Goal: Task Accomplishment & Management: Complete application form

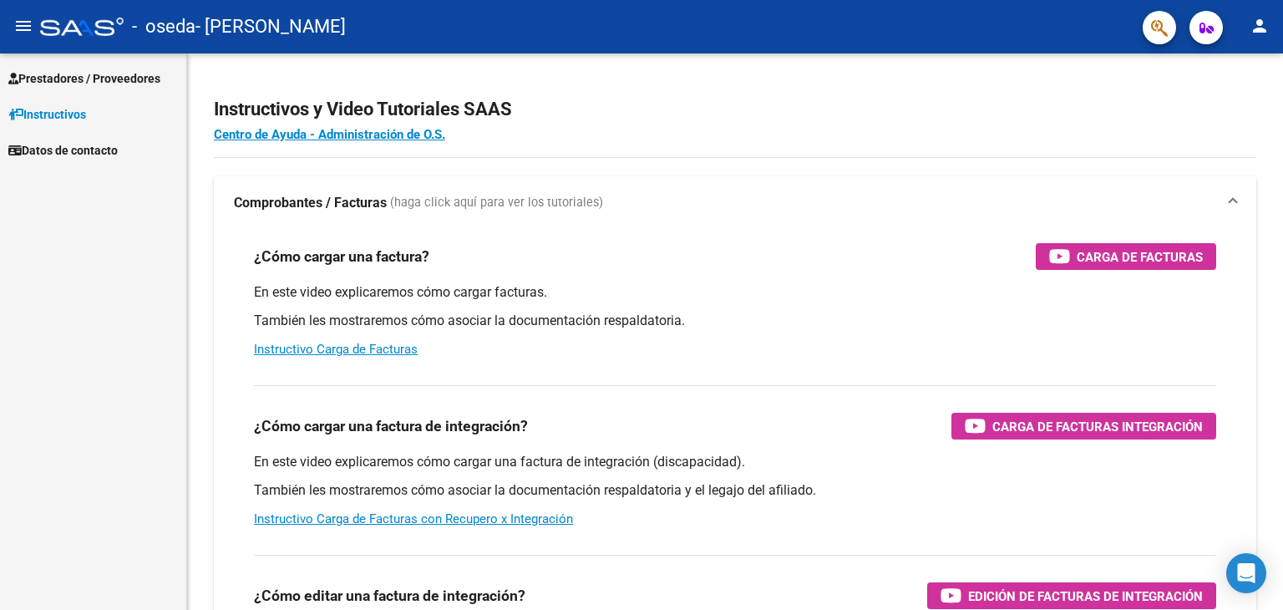
click at [87, 80] on span "Prestadores / Proveedores" at bounding box center [84, 78] width 152 height 18
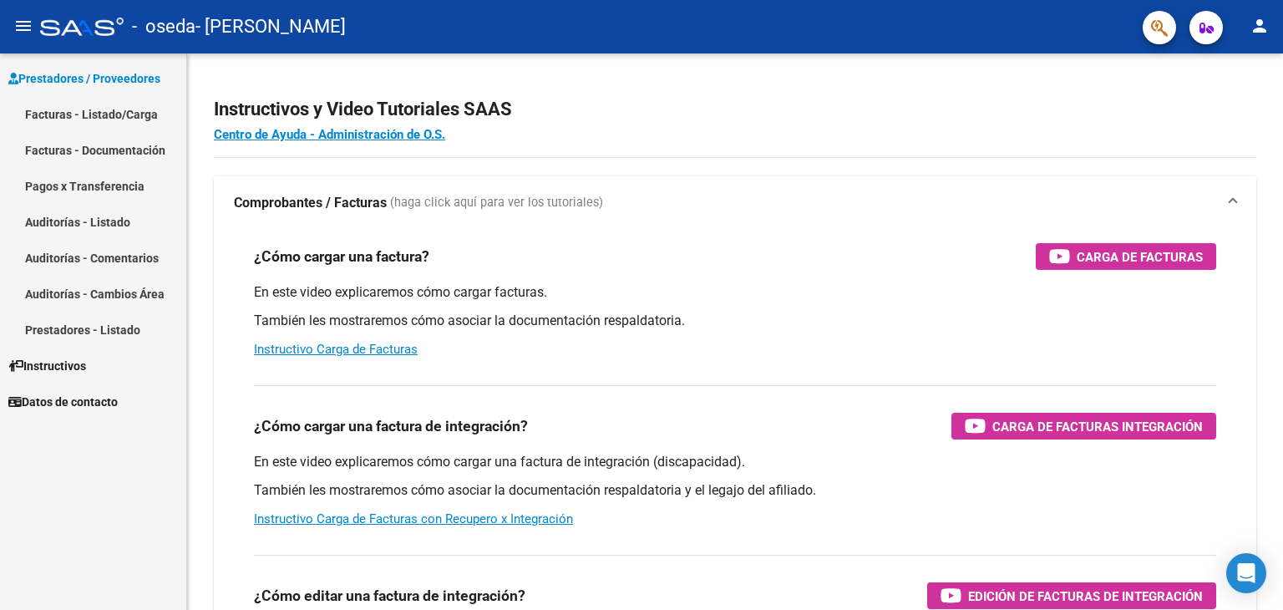
click at [114, 148] on link "Facturas - Documentación" at bounding box center [93, 150] width 186 height 36
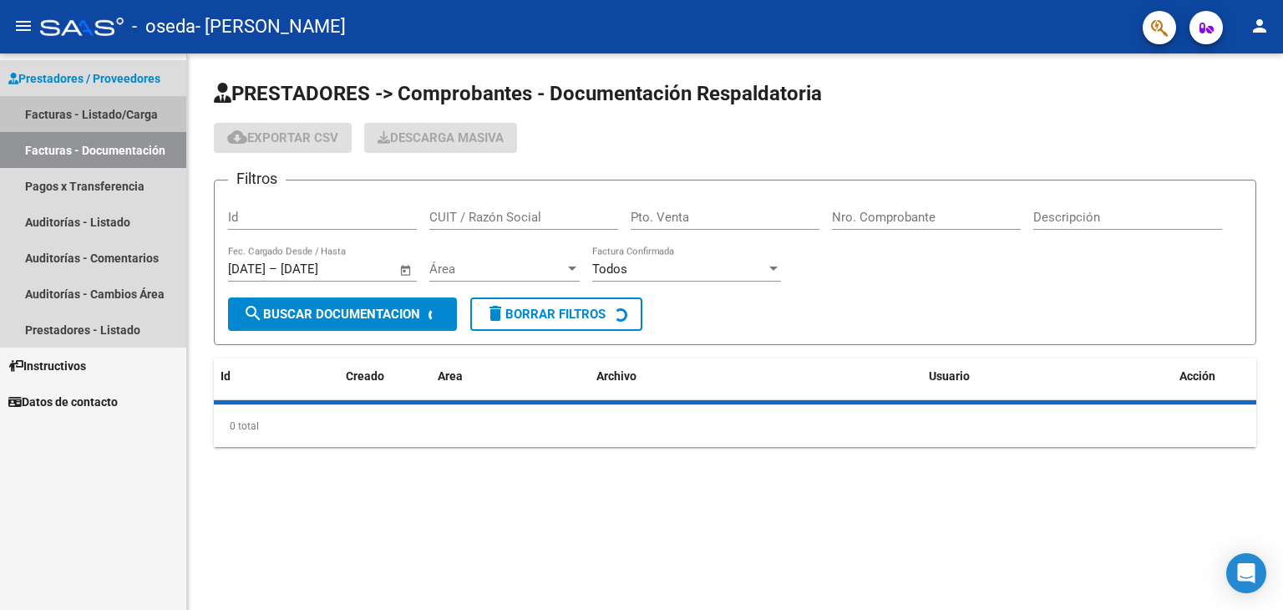
click at [117, 113] on link "Facturas - Listado/Carga" at bounding box center [93, 114] width 186 height 36
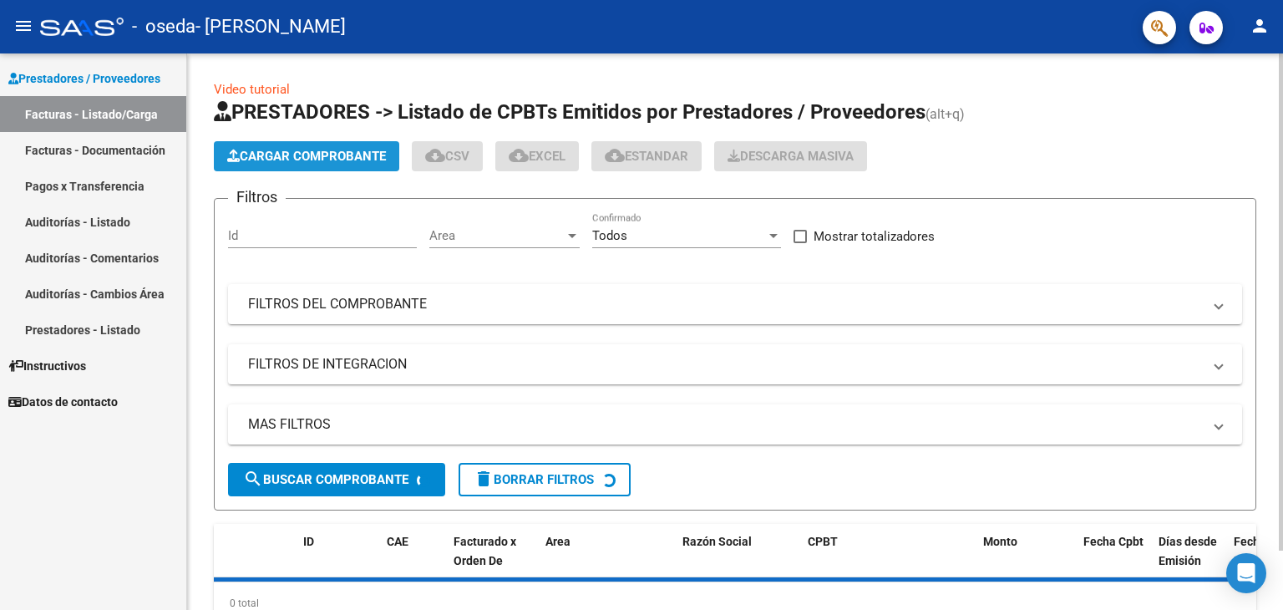
click at [298, 149] on span "Cargar Comprobante" at bounding box center [306, 156] width 159 height 15
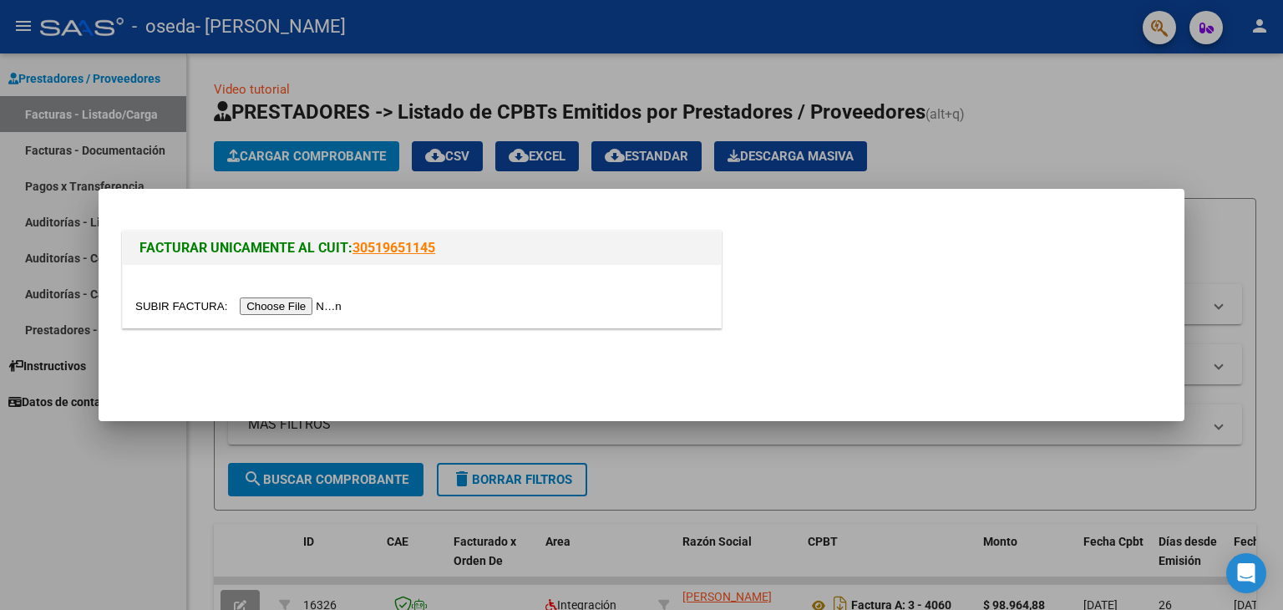
click at [265, 302] on input "file" at bounding box center [240, 306] width 211 height 18
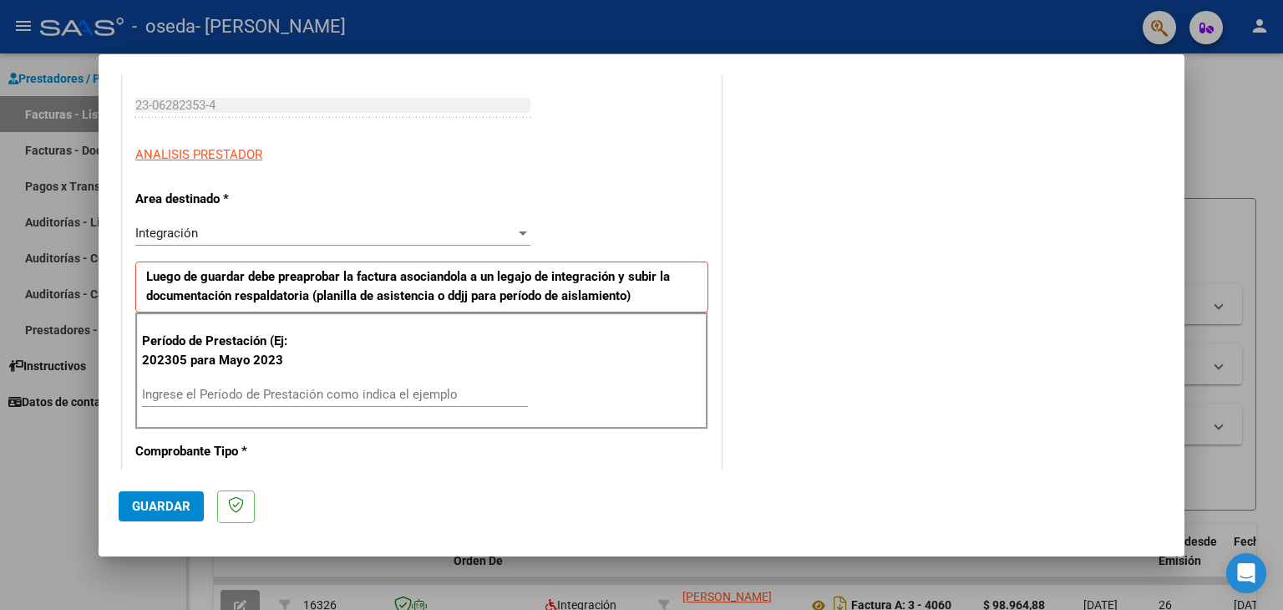
scroll to position [251, 0]
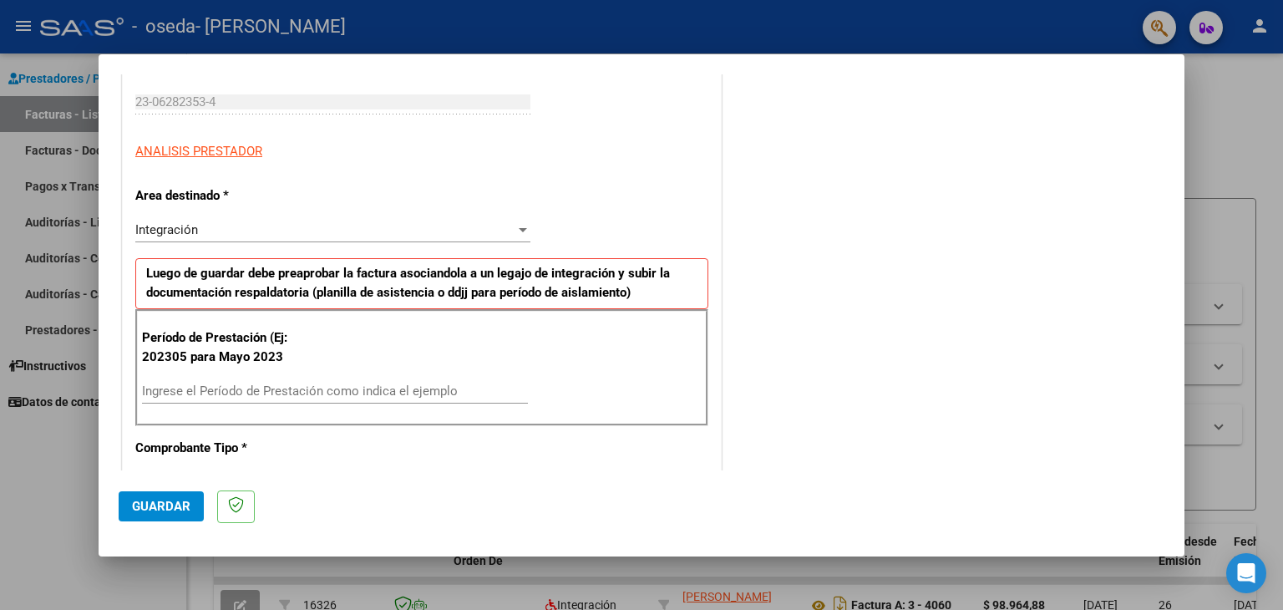
click at [282, 390] on input "Ingrese el Período de Prestación como indica el ejemplo" at bounding box center [335, 390] width 386 height 15
type input "202507"
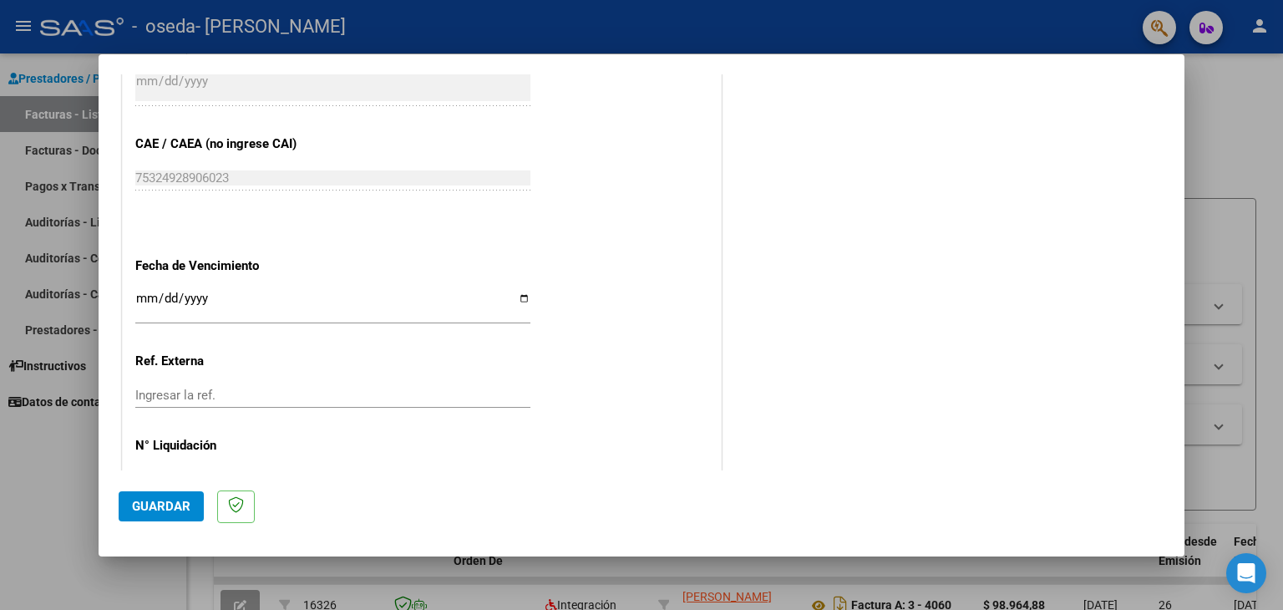
scroll to position [1002, 0]
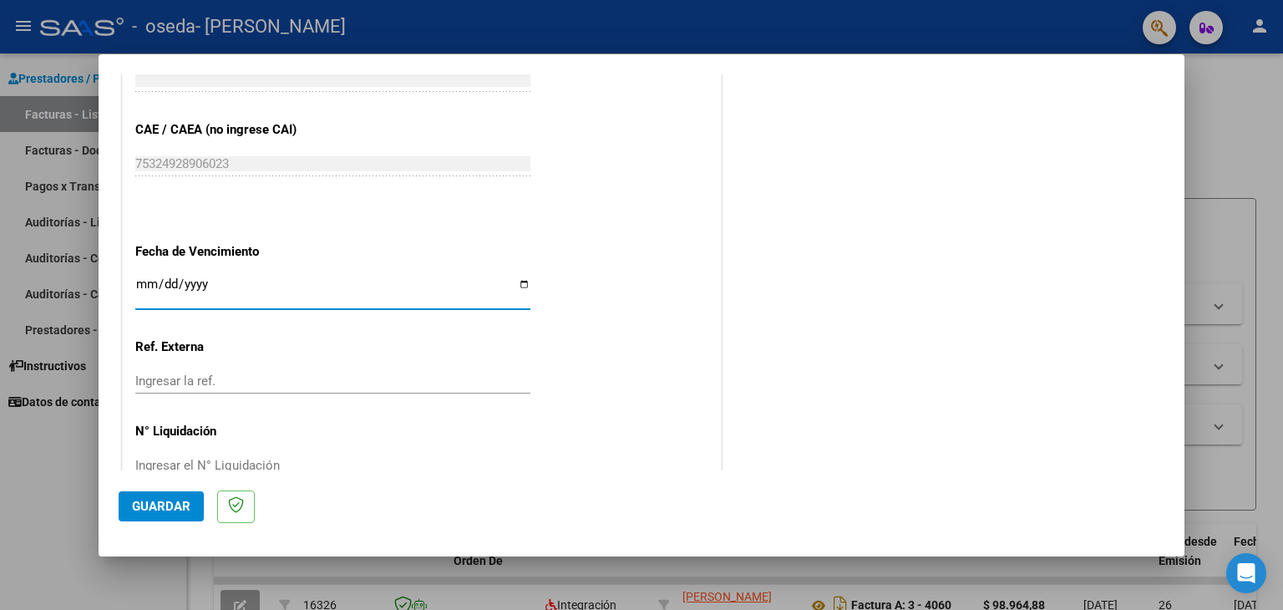
click at [188, 288] on input "Ingresar la fecha" at bounding box center [332, 290] width 395 height 27
click at [515, 282] on input "Ingresar la fecha" at bounding box center [332, 290] width 395 height 27
type input "[DATE]"
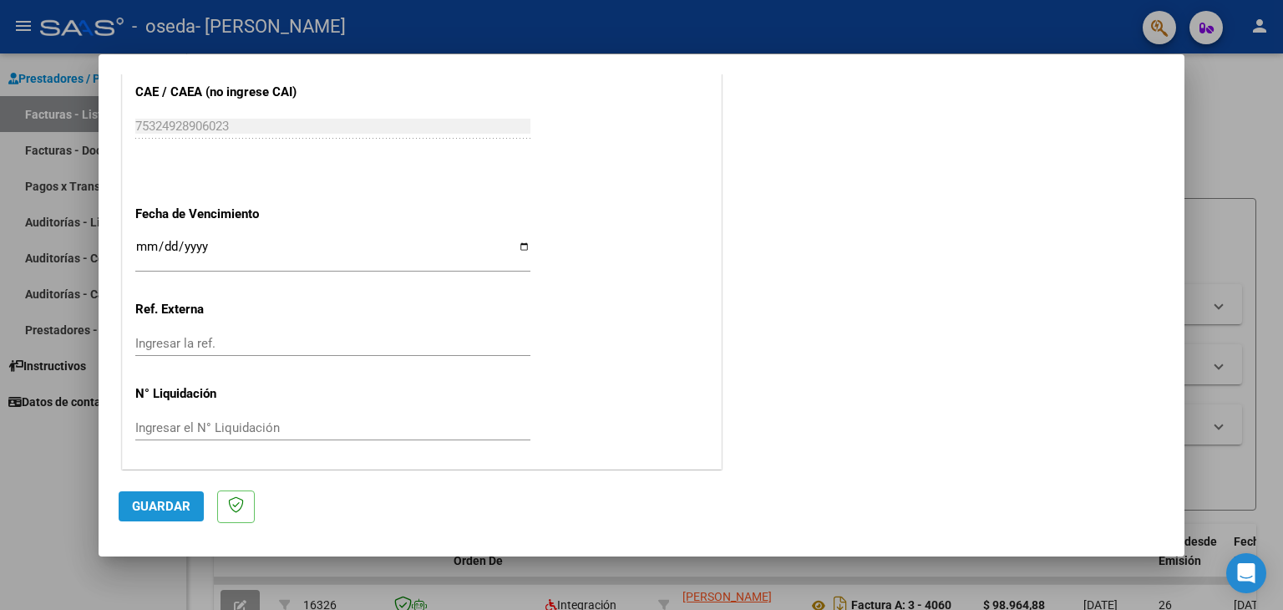
click at [153, 512] on span "Guardar" at bounding box center [161, 506] width 58 height 15
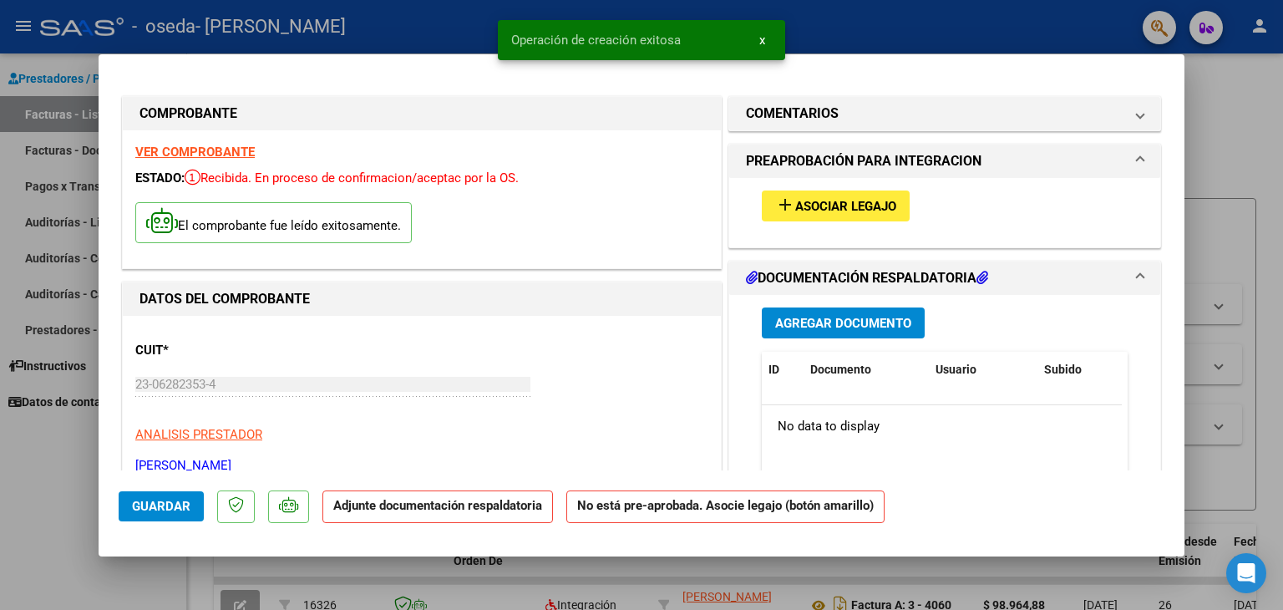
click at [853, 210] on span "Asociar Legajo" at bounding box center [845, 206] width 101 height 15
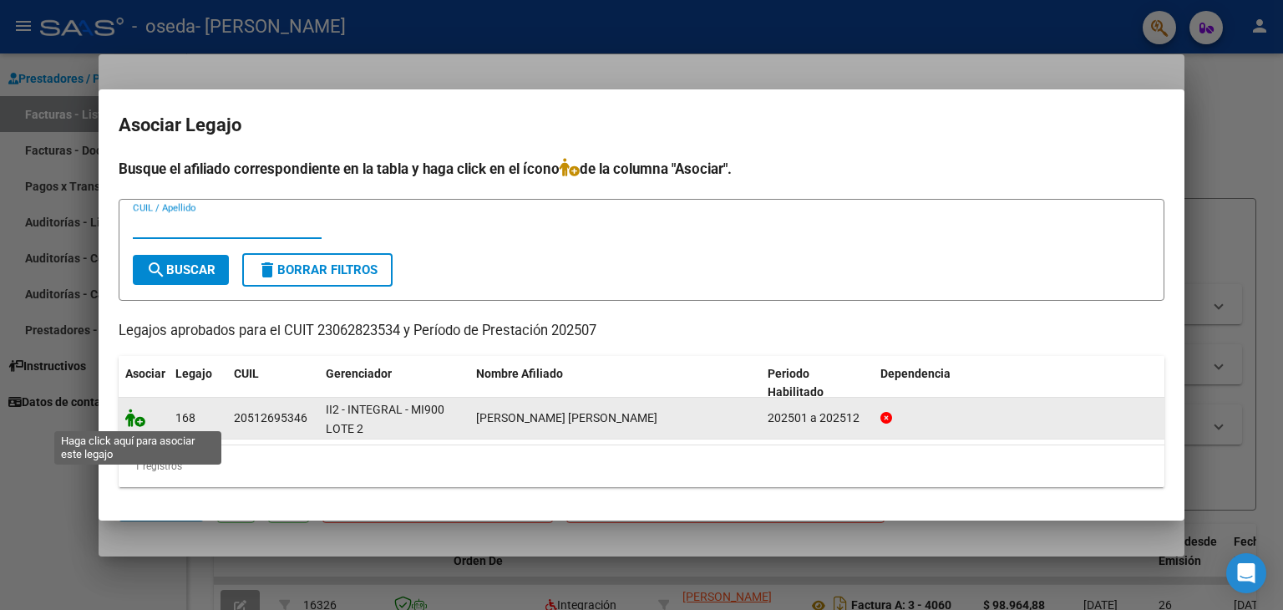
click at [139, 420] on icon at bounding box center [135, 418] width 20 height 18
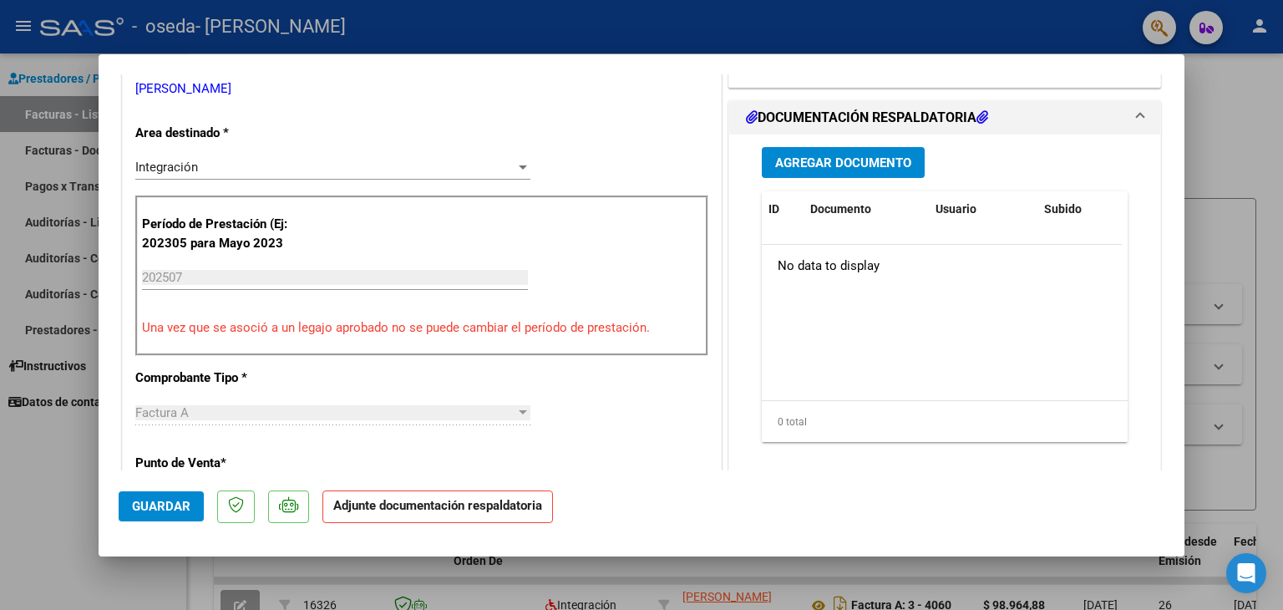
scroll to position [251, 0]
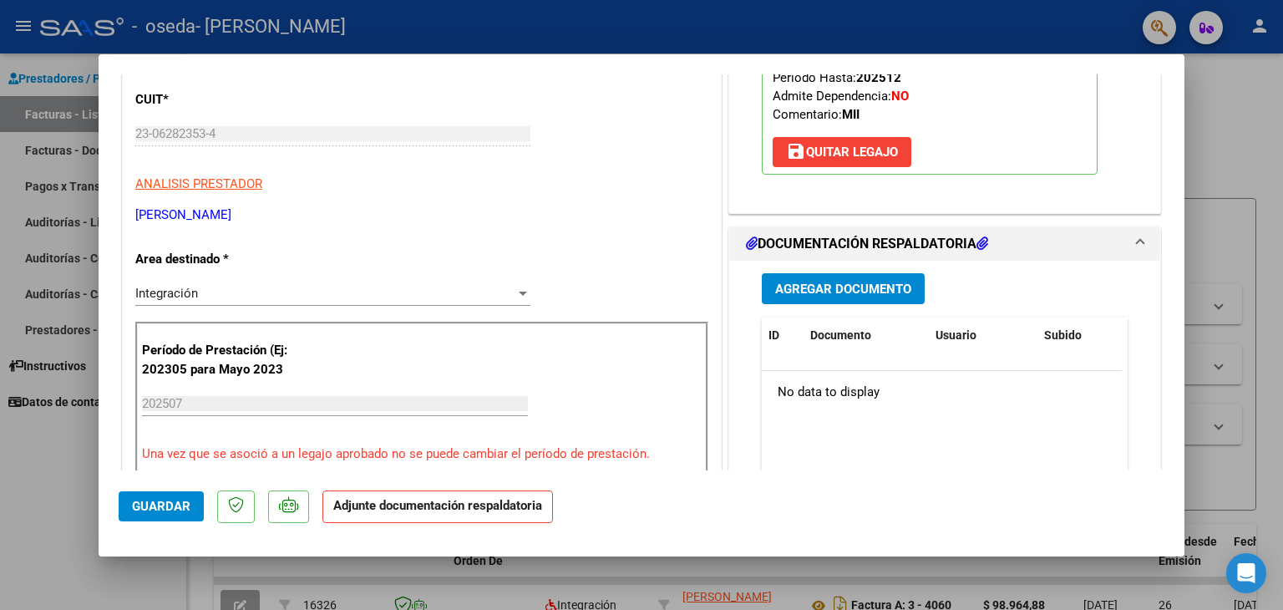
click at [819, 287] on span "Agregar Documento" at bounding box center [843, 289] width 136 height 15
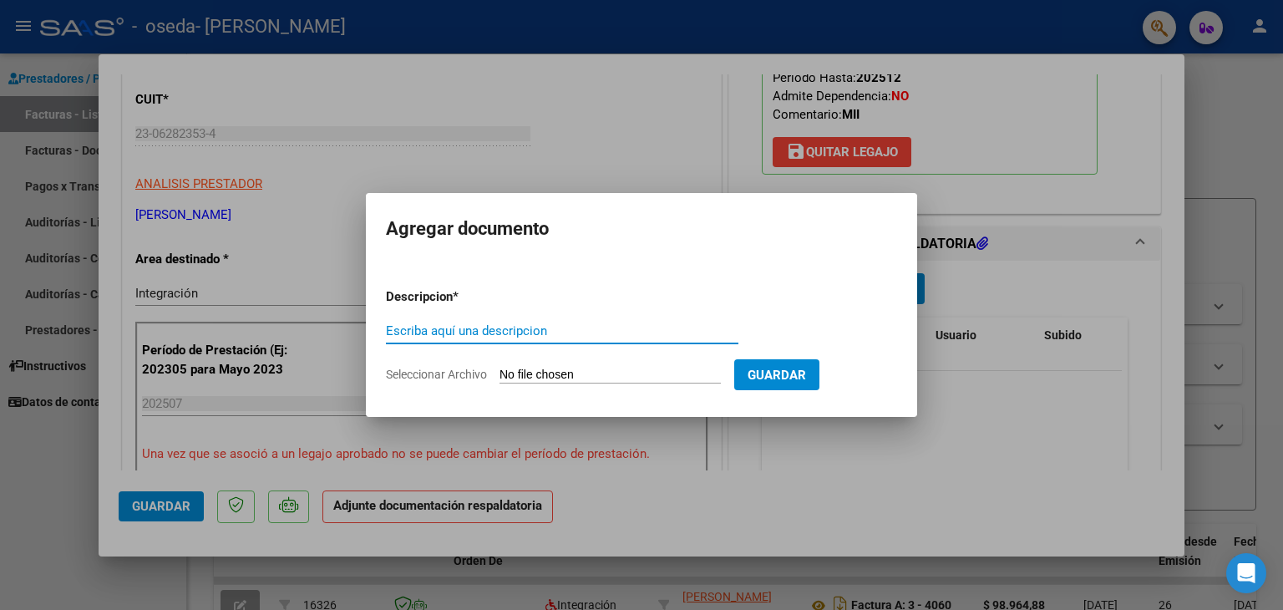
drag, startPoint x: 526, startPoint y: 332, endPoint x: 535, endPoint y: 325, distance: 10.7
click at [529, 330] on input "Escriba aquí una descripcion" at bounding box center [562, 330] width 353 height 15
type input "Factura"
click at [521, 371] on input "Seleccionar Archivo" at bounding box center [610, 376] width 221 height 16
type input "C:\fakepath\[PERSON_NAME] [PERSON_NAME] - 23062823534_001_00003_00004083.pdf"
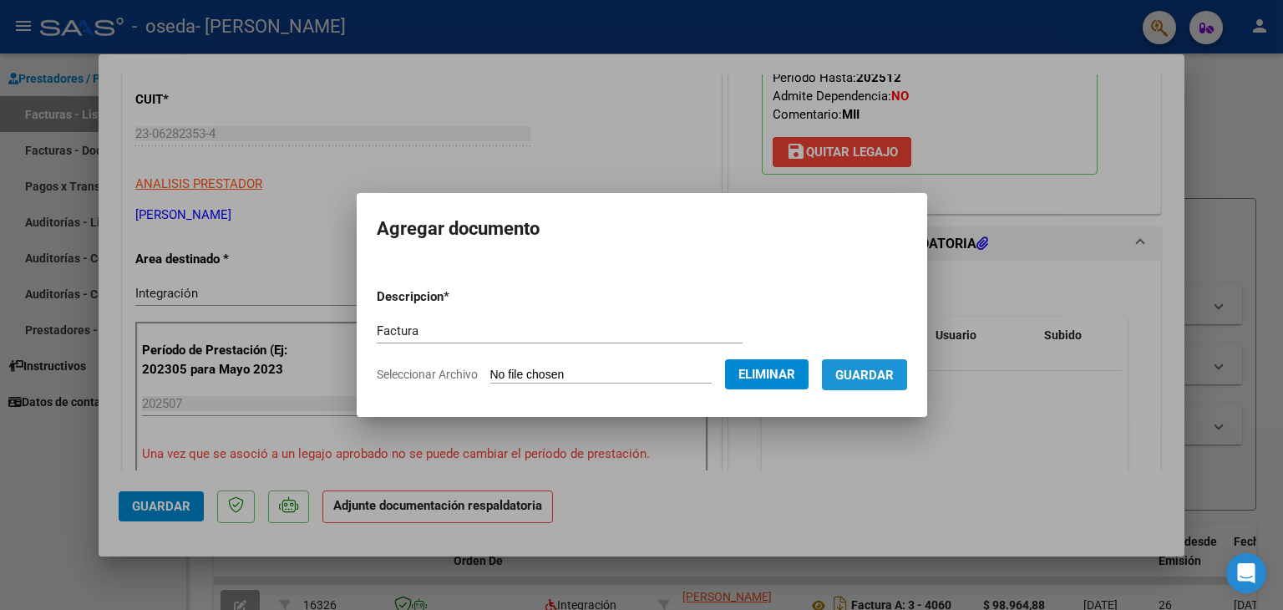
click at [866, 371] on span "Guardar" at bounding box center [864, 375] width 58 height 15
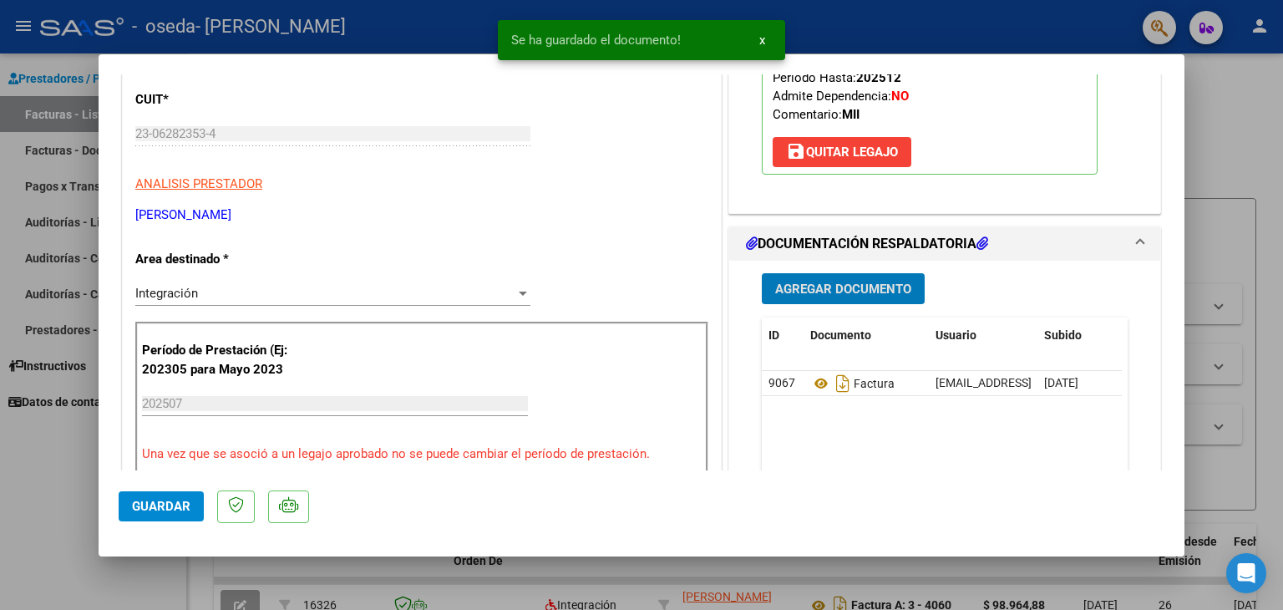
click at [813, 288] on span "Agregar Documento" at bounding box center [843, 289] width 136 height 15
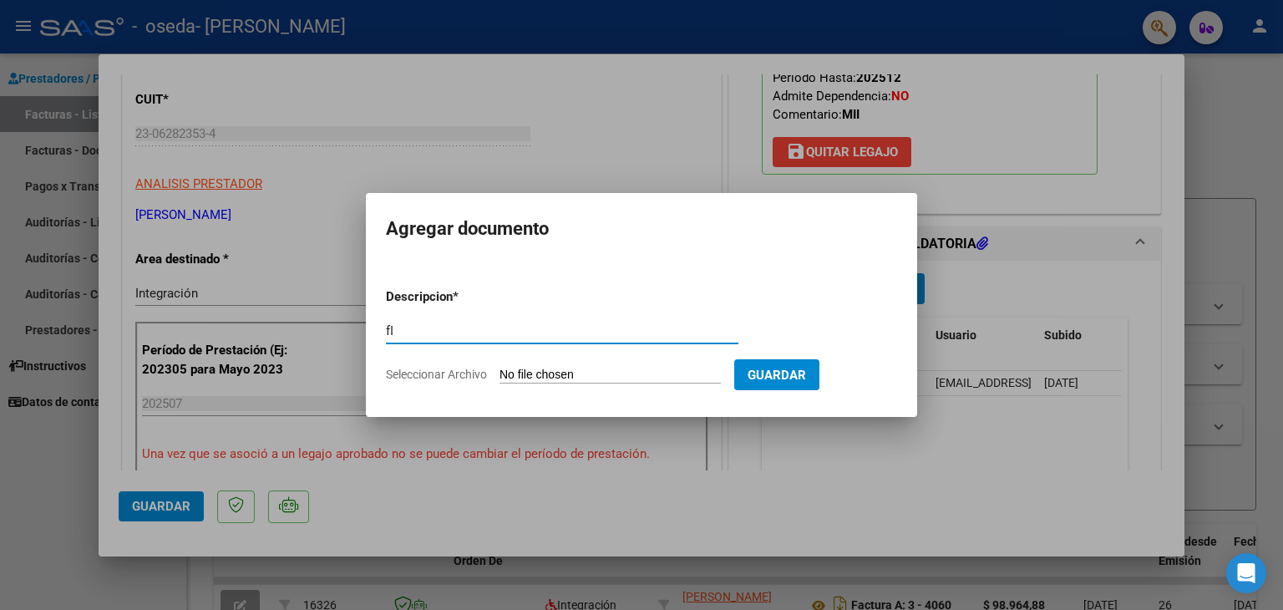
type input "f"
type input "Firmas Mes [PERSON_NAME]"
click at [492, 372] on app-file-uploader "Seleccionar Archivo" at bounding box center [560, 374] width 348 height 15
click at [533, 376] on input "Seleccionar Archivo" at bounding box center [610, 376] width 221 height 16
type input "C:\fakepath\[PERSON_NAME] [PERSON_NAME] Firmas.pdf"
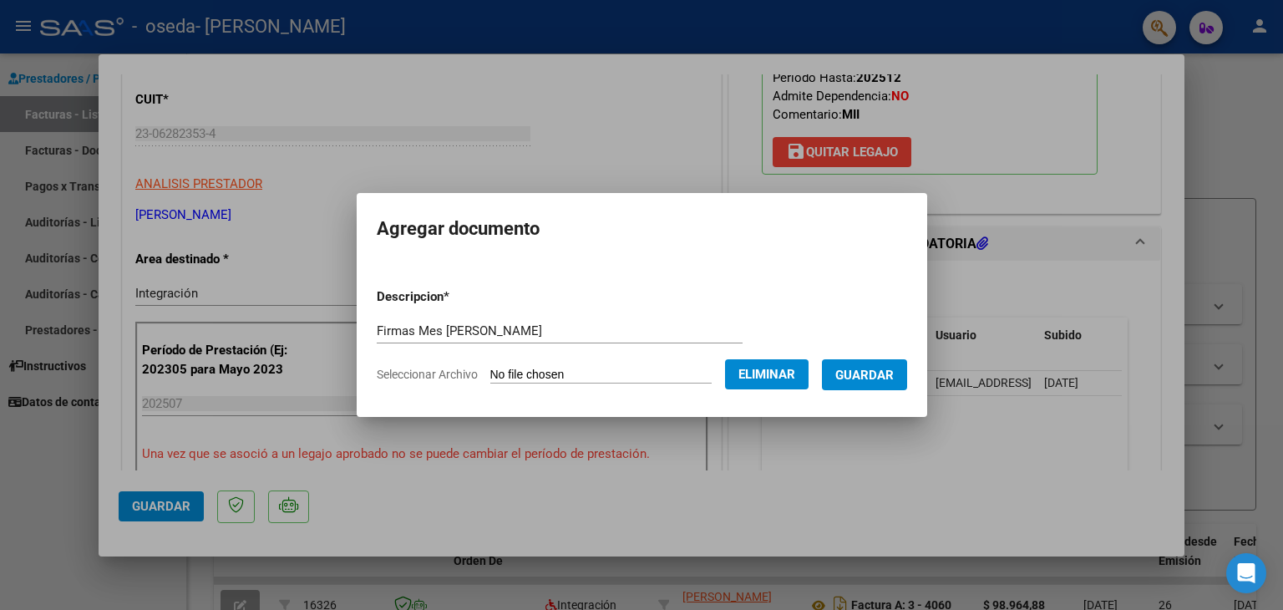
drag, startPoint x: 866, startPoint y: 375, endPoint x: 789, endPoint y: 417, distance: 88.2
click at [865, 375] on span "Guardar" at bounding box center [864, 375] width 58 height 15
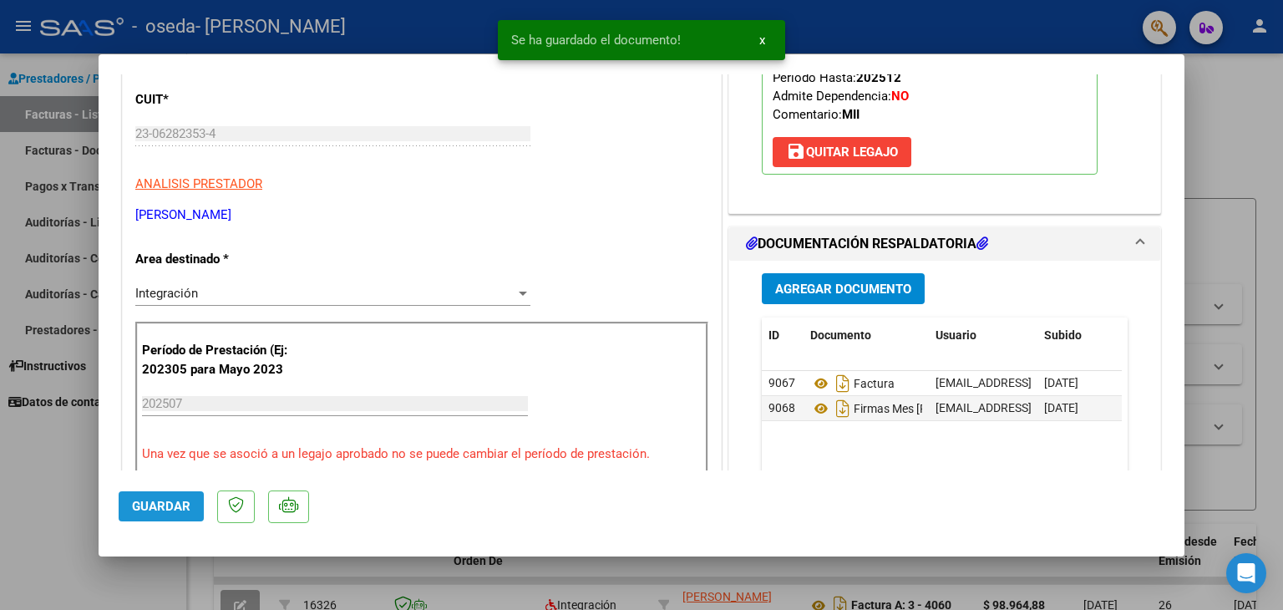
click at [183, 504] on span "Guardar" at bounding box center [161, 506] width 58 height 15
click at [1236, 112] on div at bounding box center [641, 305] width 1283 height 610
type input "$ 0,00"
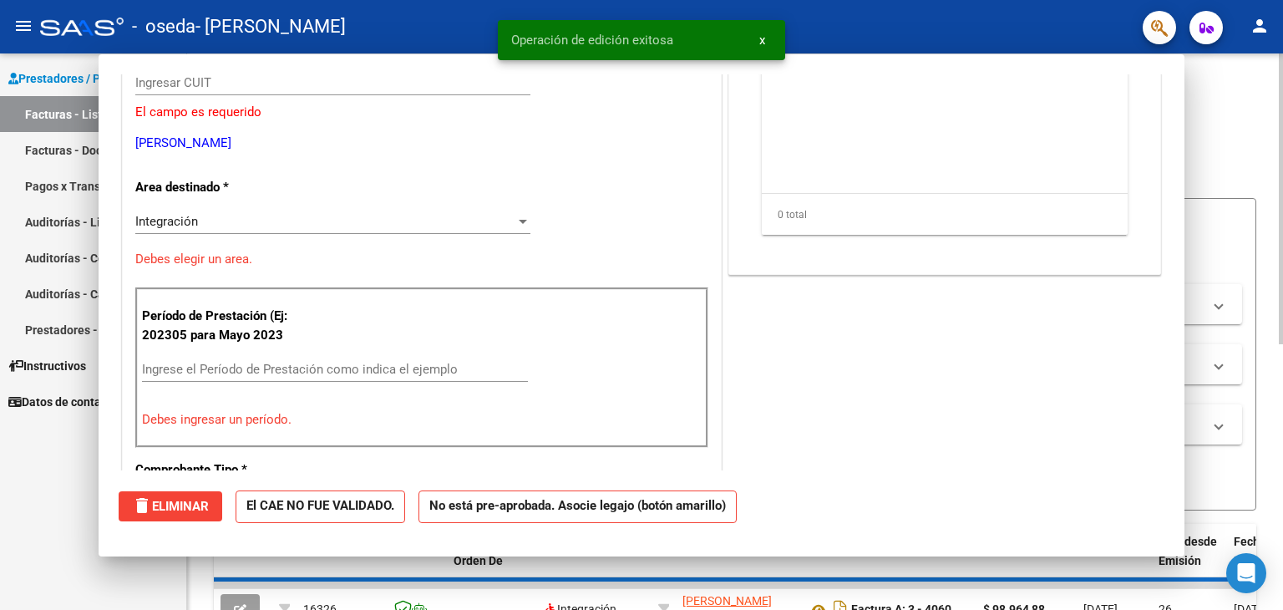
scroll to position [0, 0]
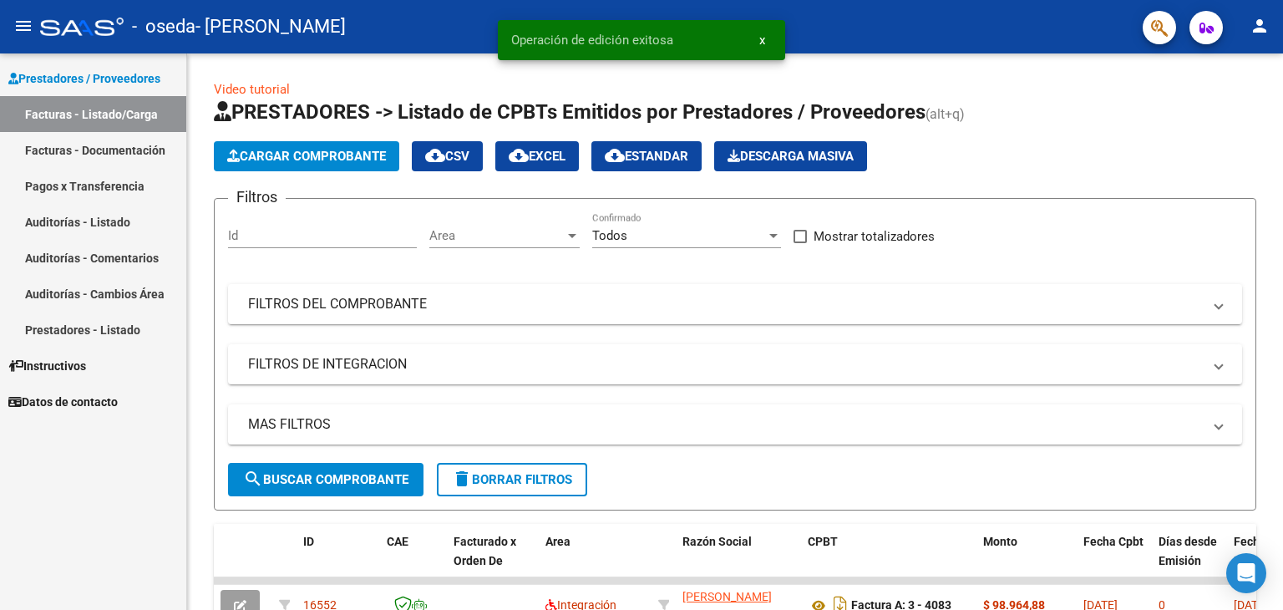
click at [113, 152] on link "Facturas - Documentación" at bounding box center [93, 150] width 186 height 36
